Goal: Find specific page/section: Find specific page/section

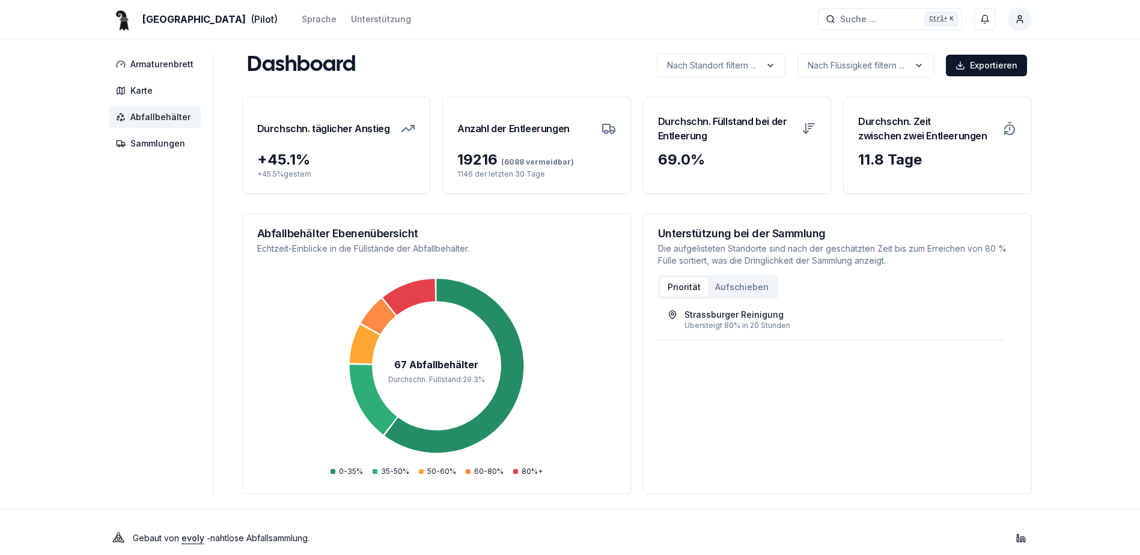
click at [147, 117] on span "Abfallbehälter" at bounding box center [160, 117] width 60 height 12
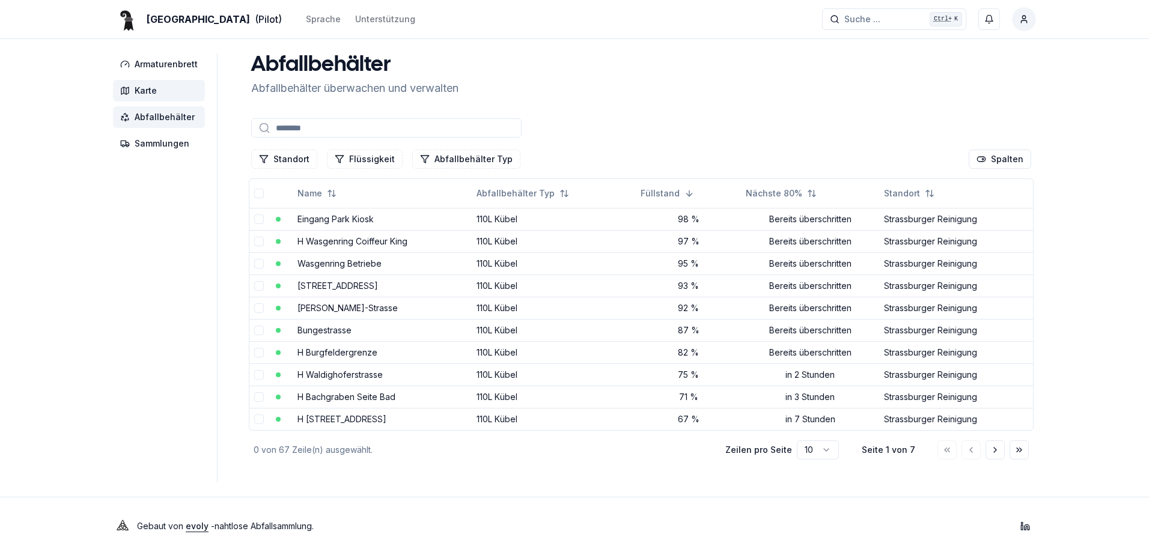
click at [153, 93] on span "Karte" at bounding box center [146, 91] width 22 height 12
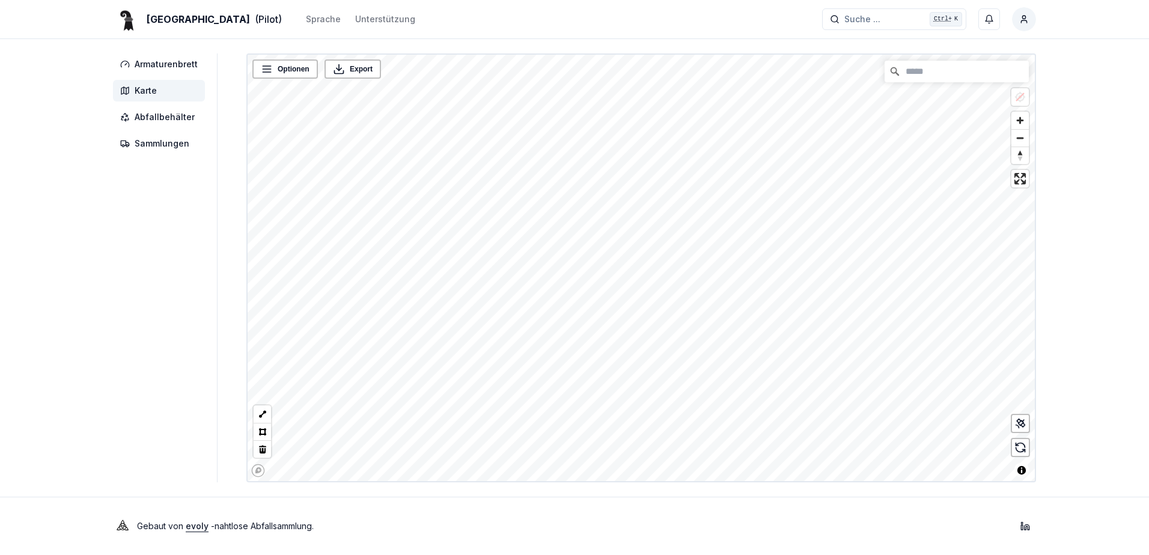
click at [741, 487] on div "Basel (Pilot) Sprache Unterstützung Suche ... Suche ... Ctrl+ K [PERSON_NAME] A…" at bounding box center [574, 277] width 1149 height 555
click at [722, 502] on div "Basel (Pilot) Sprache Unterstützung Suche ... Suche ... Ctrl+ K [PERSON_NAME] A…" at bounding box center [574, 277] width 1149 height 555
